Goal: Find specific page/section: Find specific page/section

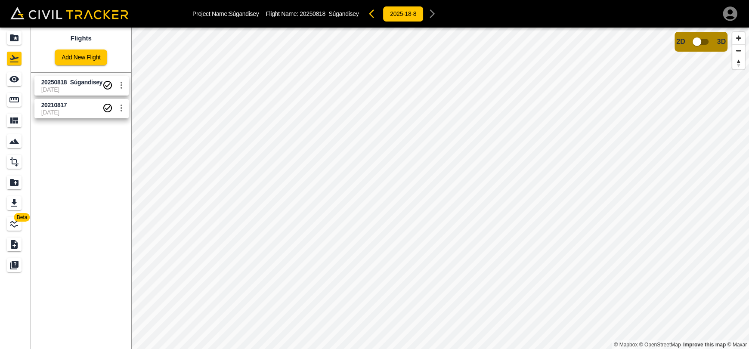
drag, startPoint x: 78, startPoint y: 87, endPoint x: 84, endPoint y: 86, distance: 6.0
click at [78, 86] on span "[DATE]" at bounding box center [71, 89] width 61 height 7
click at [700, 41] on input "checkbox" at bounding box center [697, 42] width 49 height 16
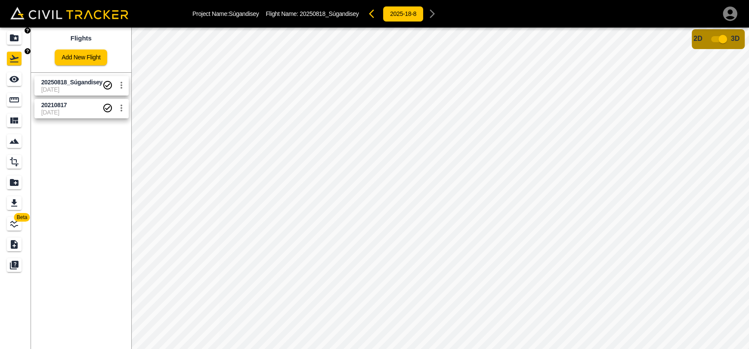
click at [8, 46] on link at bounding box center [15, 38] width 31 height 21
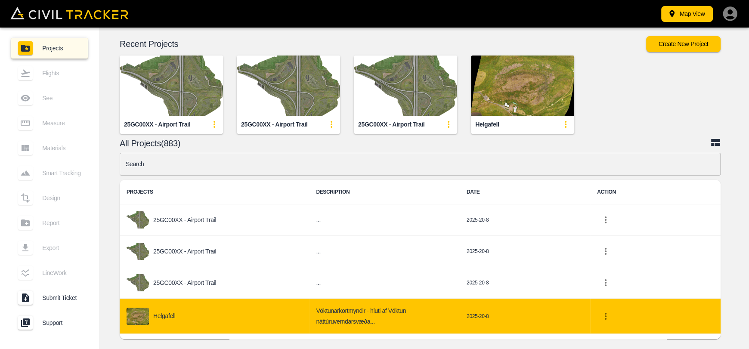
click at [180, 311] on div "Helgafell" at bounding box center [215, 316] width 176 height 17
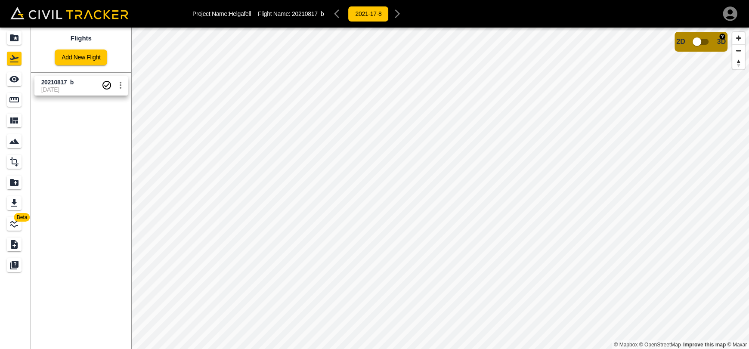
click at [695, 40] on input "checkbox" at bounding box center [697, 42] width 49 height 16
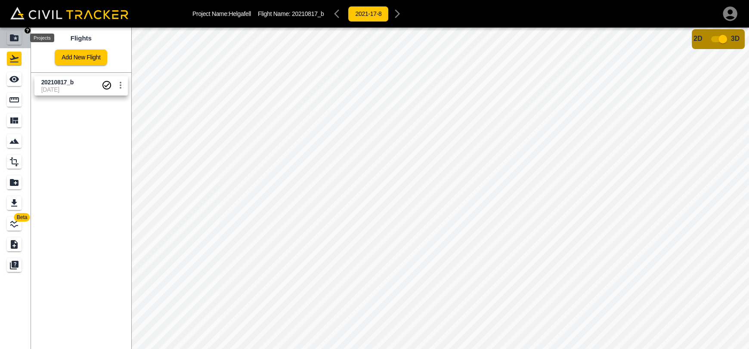
click at [13, 39] on icon "Projects" at bounding box center [14, 37] width 9 height 7
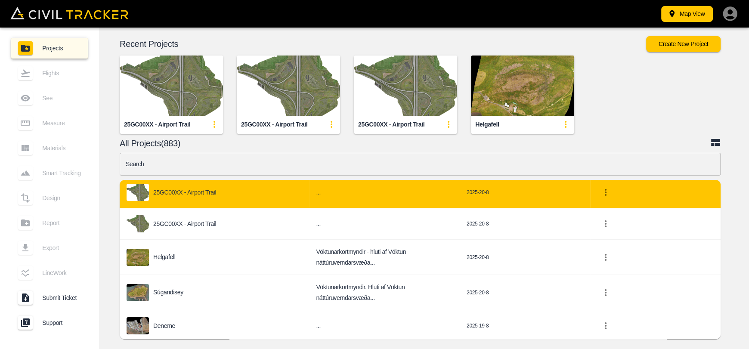
scroll to position [86, 0]
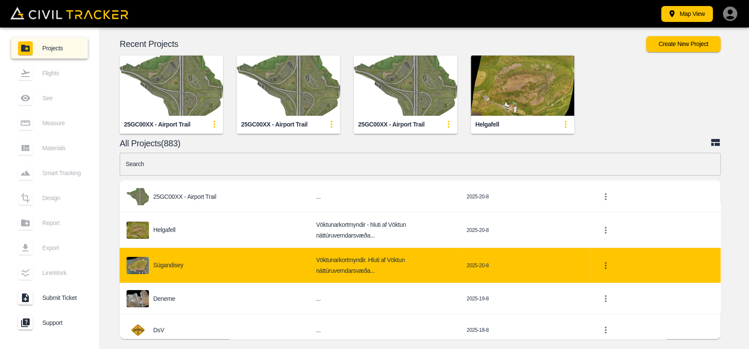
click at [171, 269] on td "Súgandisey" at bounding box center [215, 265] width 190 height 35
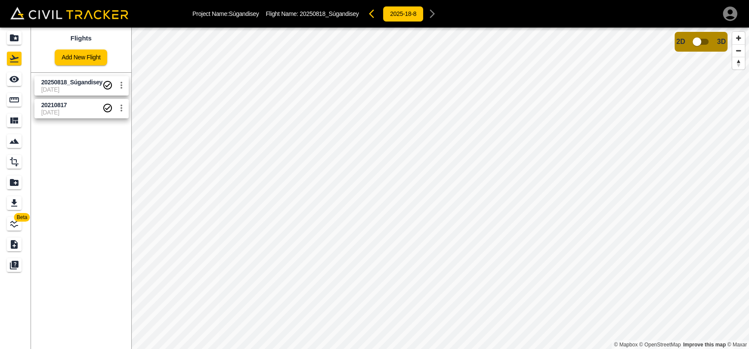
click at [66, 116] on span "[DATE]" at bounding box center [71, 112] width 61 height 7
click at [697, 40] on input "checkbox" at bounding box center [697, 42] width 49 height 16
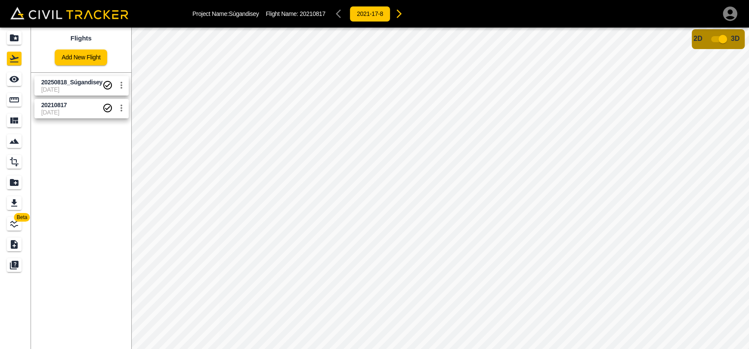
drag, startPoint x: 94, startPoint y: 87, endPoint x: 23, endPoint y: 86, distance: 71.5
click at [94, 87] on span "[DATE]" at bounding box center [71, 89] width 61 height 7
click at [16, 44] on div "Projects" at bounding box center [14, 38] width 15 height 14
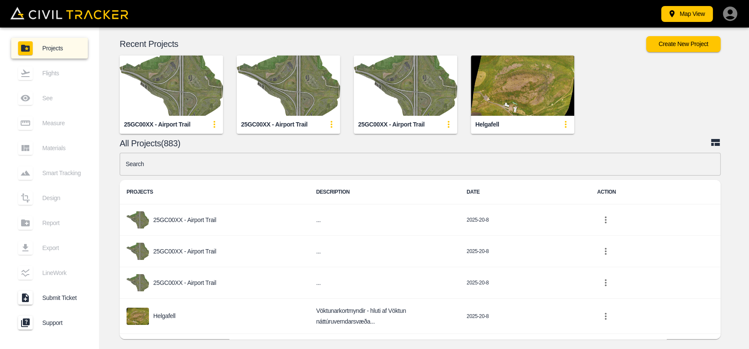
click at [271, 166] on input "text" at bounding box center [420, 164] width 601 height 23
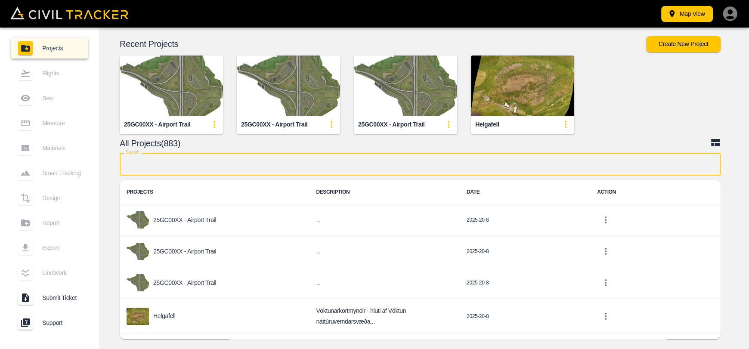
scroll to position [43, 0]
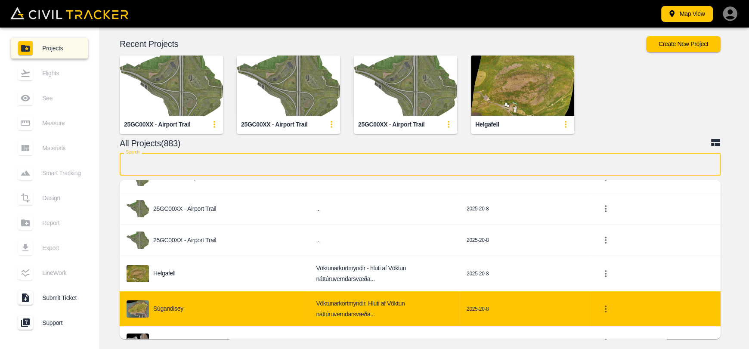
click at [169, 305] on p "Súgandisey" at bounding box center [168, 308] width 30 height 7
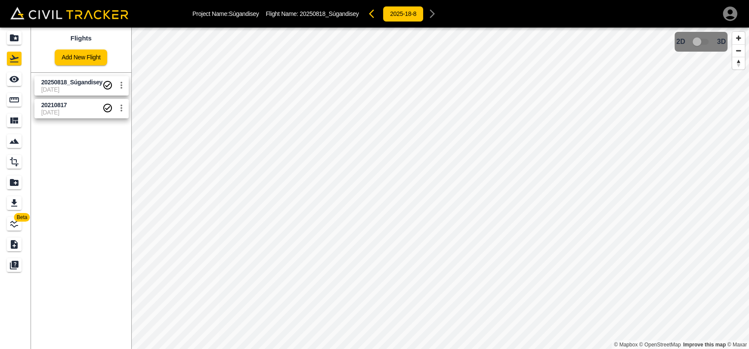
click at [72, 88] on span "[DATE]" at bounding box center [71, 89] width 61 height 7
click at [72, 108] on span "20210817" at bounding box center [71, 105] width 61 height 8
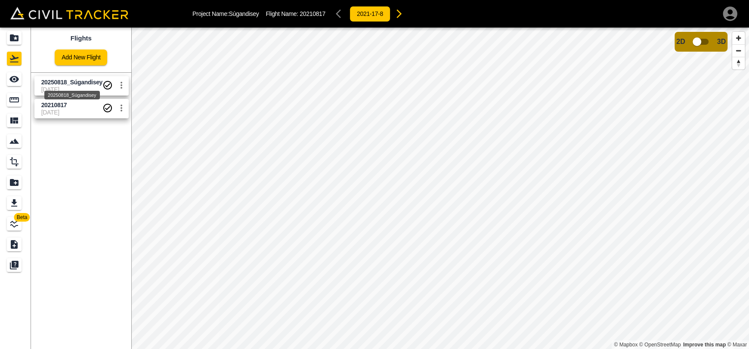
click at [74, 83] on span "20250818_Súgandisey" at bounding box center [71, 82] width 61 height 7
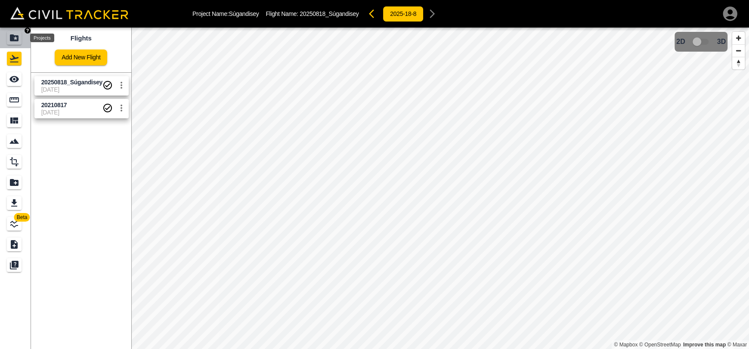
click at [15, 38] on icon "Projects" at bounding box center [14, 38] width 10 height 10
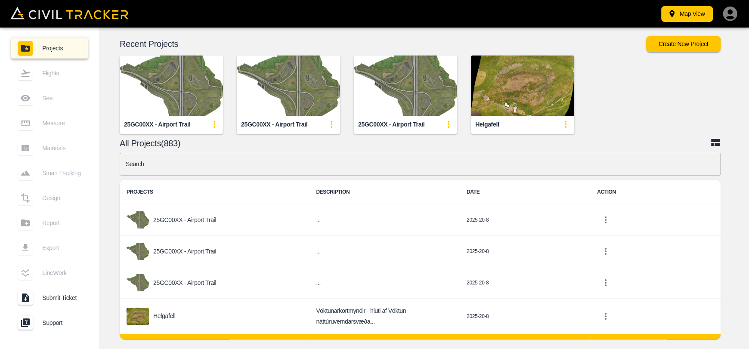
click at [179, 348] on p "Súgandisey" at bounding box center [168, 351] width 30 height 7
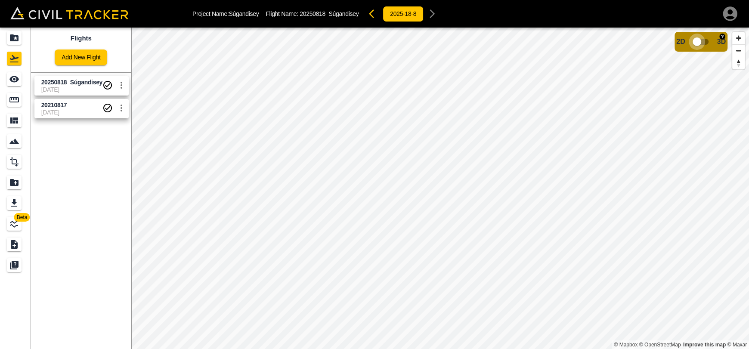
click at [699, 42] on input "checkbox" at bounding box center [697, 42] width 49 height 16
